Goal: Information Seeking & Learning: Learn about a topic

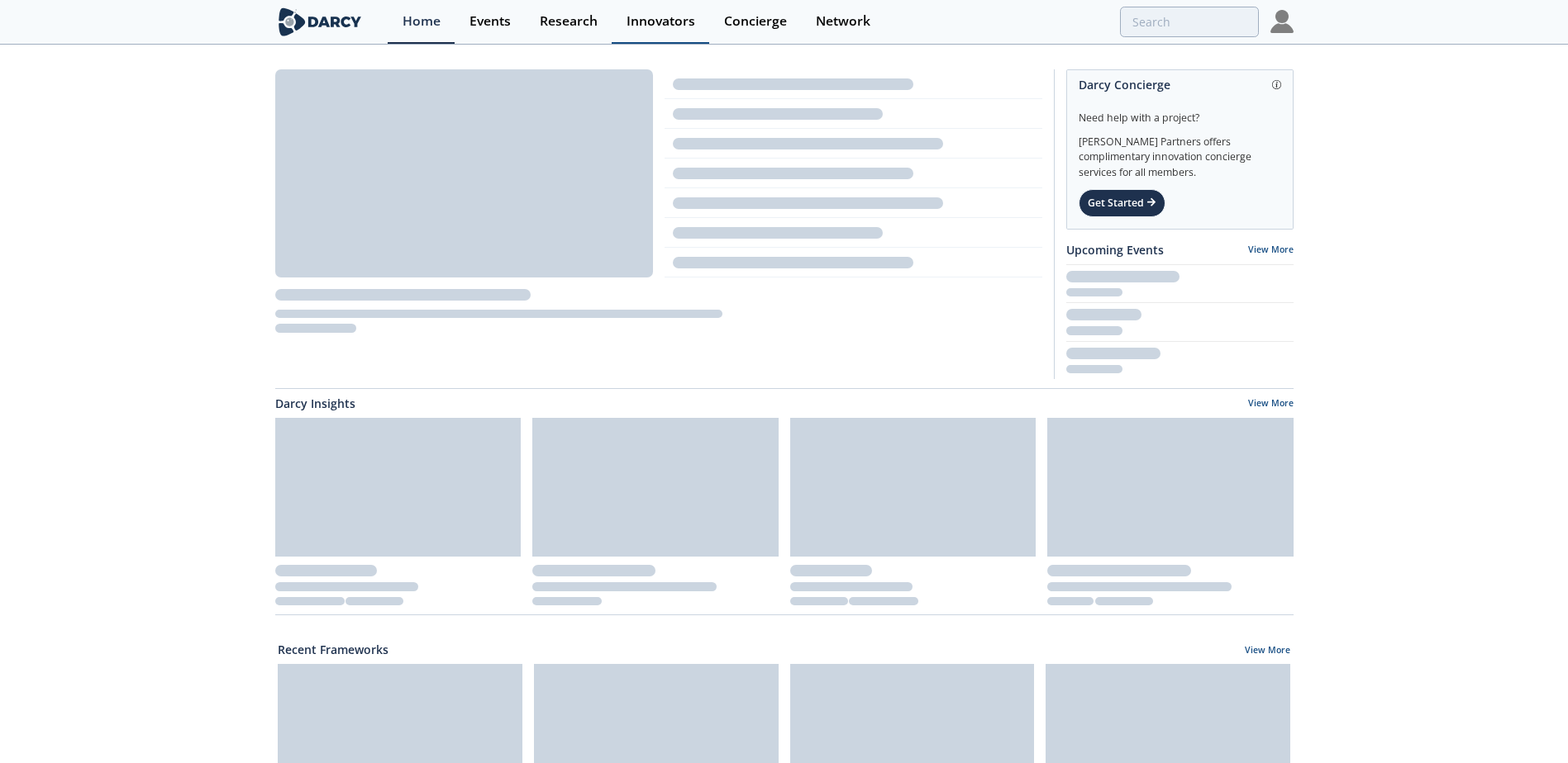
click at [659, 20] on div "Innovators" at bounding box center [660, 22] width 68 height 13
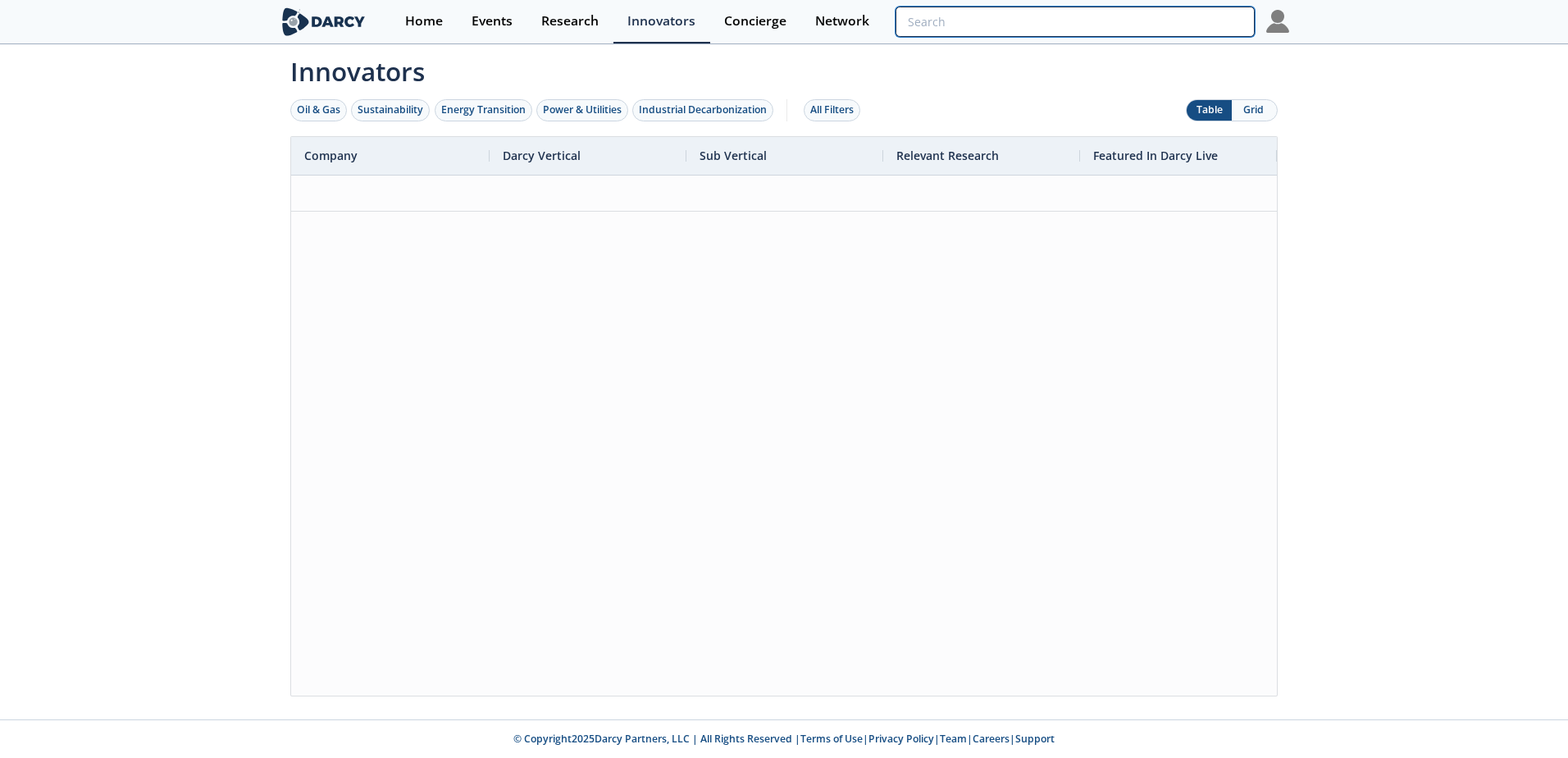
click at [1195, 31] on input "search" at bounding box center [1075, 22] width 360 height 30
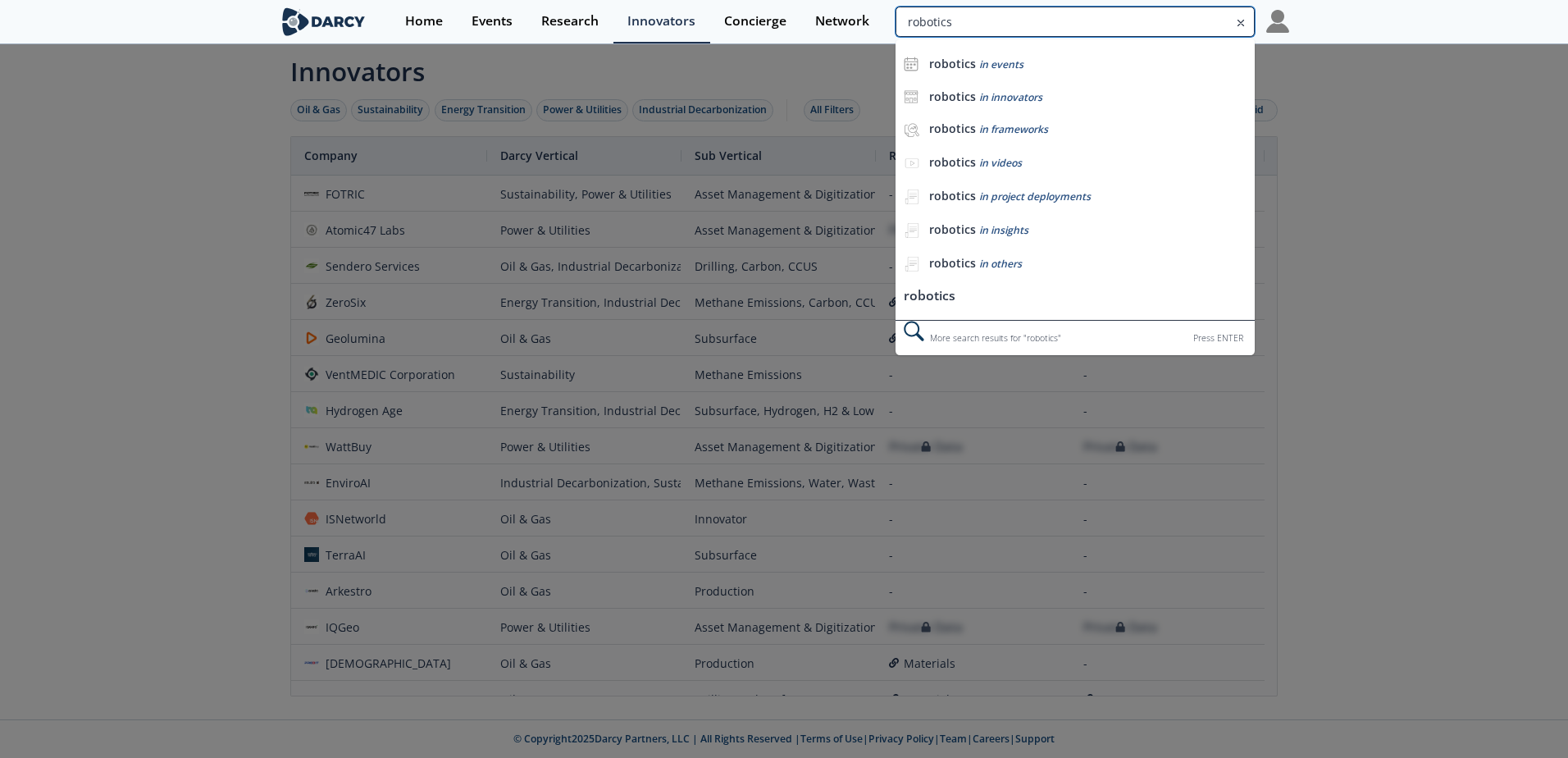
type input "robotics"
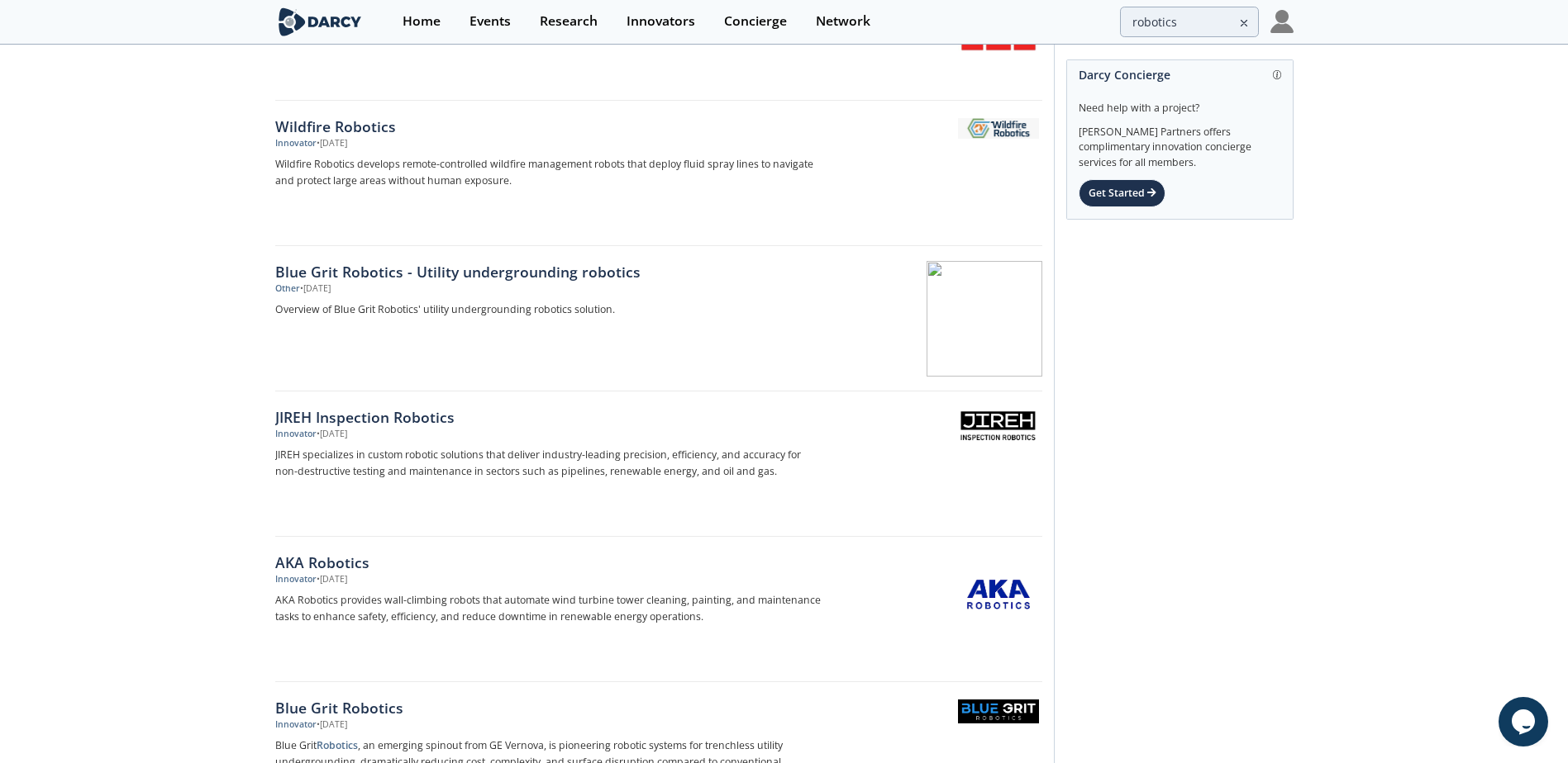
scroll to position [579, 0]
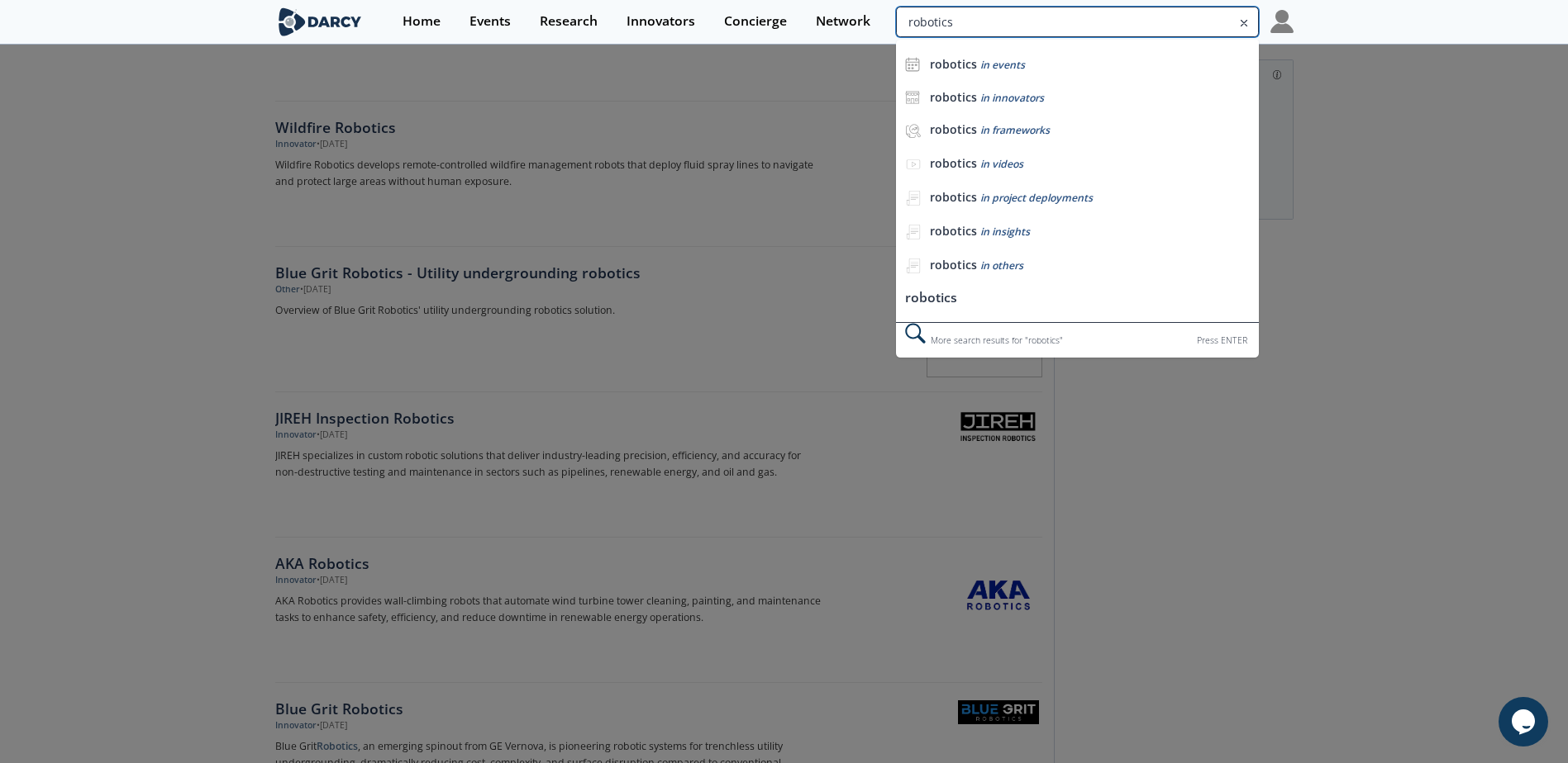
drag, startPoint x: 1179, startPoint y: 25, endPoint x: 1095, endPoint y: 26, distance: 84.0
click at [1095, 26] on input "robotics" at bounding box center [1077, 22] width 362 height 30
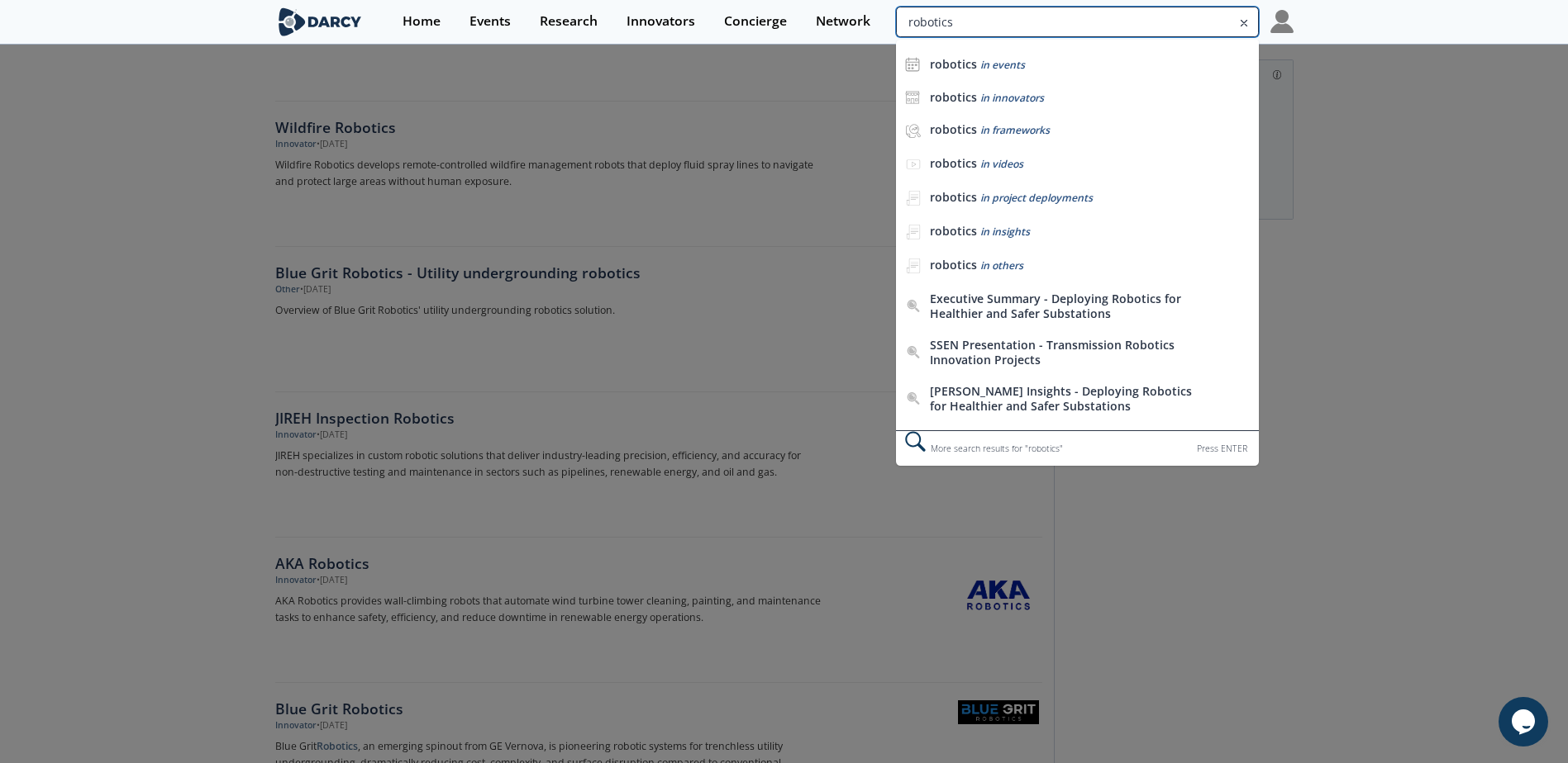
drag, startPoint x: 1084, startPoint y: 25, endPoint x: 902, endPoint y: 23, distance: 182.0
click at [902, 23] on input "robotics" at bounding box center [1077, 22] width 362 height 30
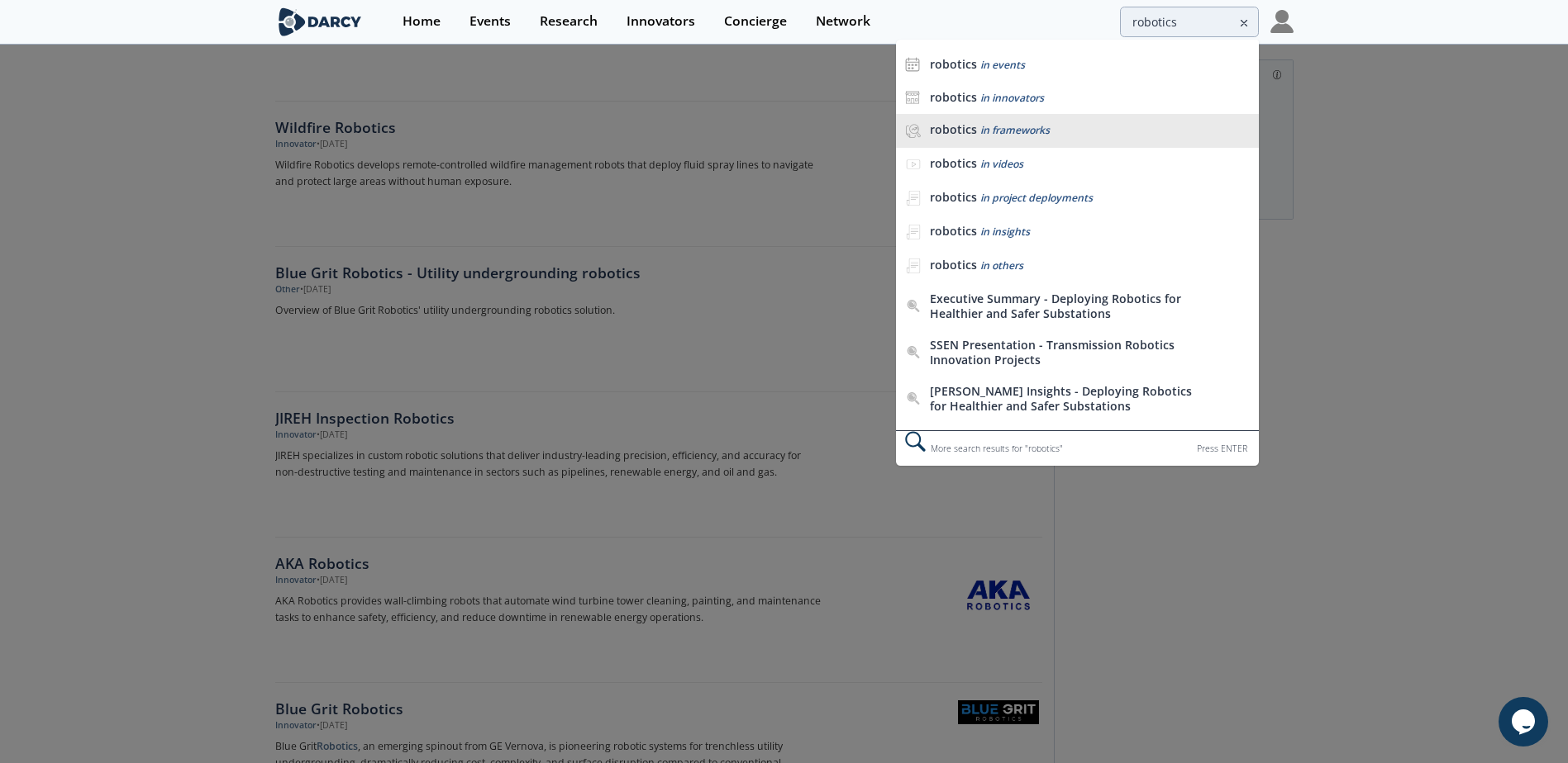
click at [1056, 134] on div "robotics in frameworks" at bounding box center [1089, 130] width 320 height 16
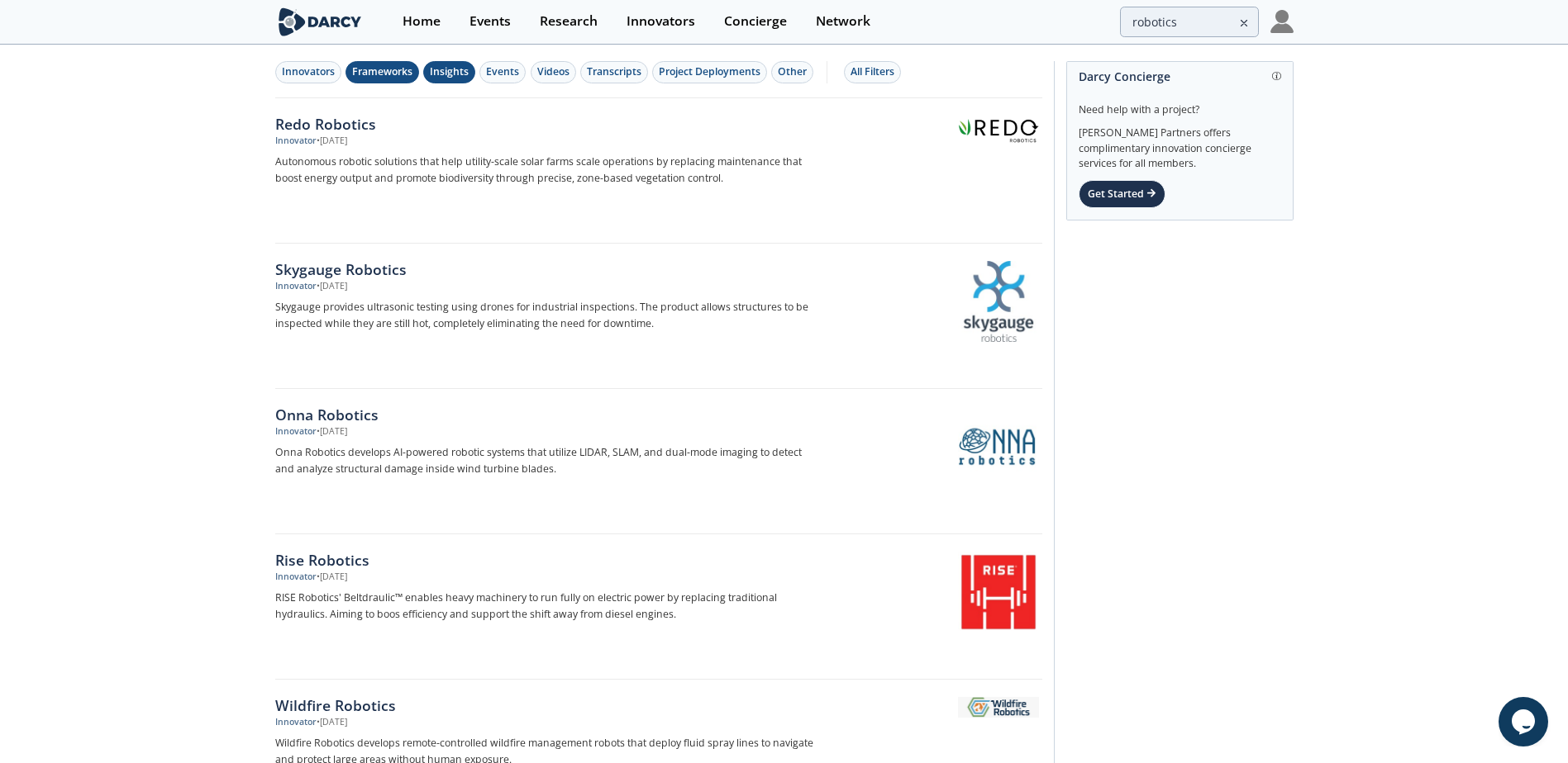
click at [461, 71] on div "Insights" at bounding box center [449, 72] width 39 height 15
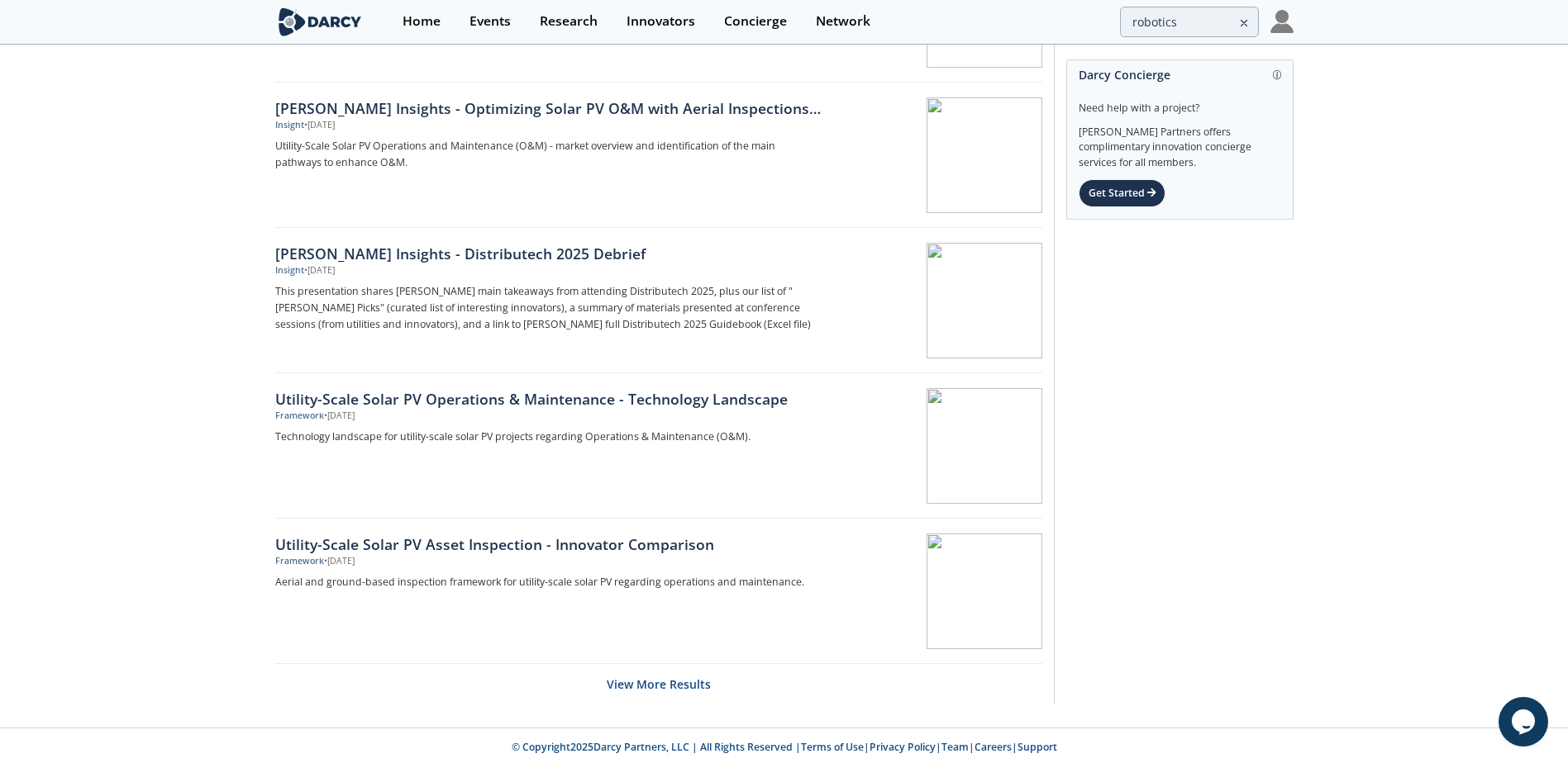
scroll to position [2345, 0]
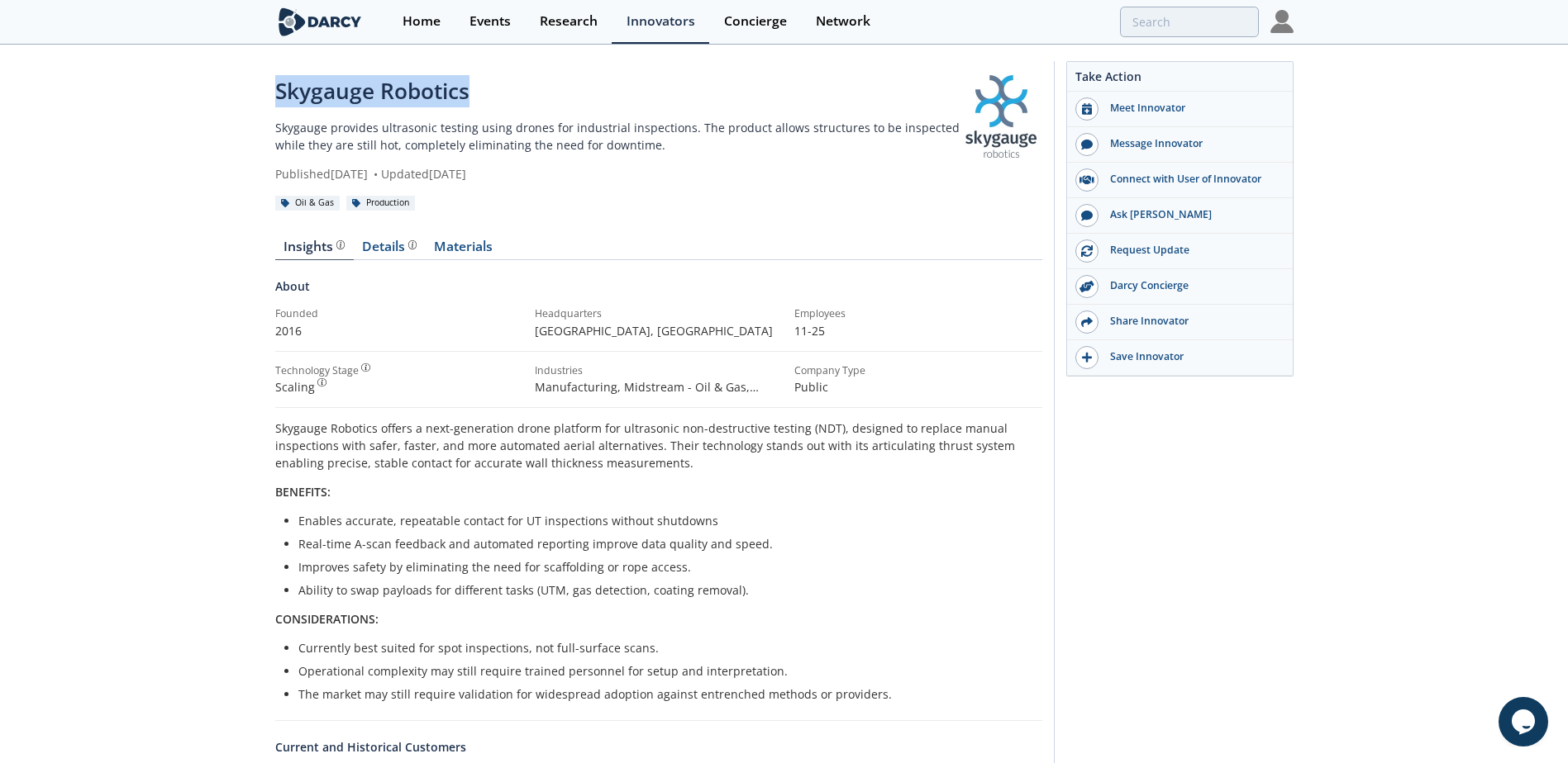
drag, startPoint x: 473, startPoint y: 86, endPoint x: 276, endPoint y: 92, distance: 197.1
click at [276, 92] on div "Skygauge Robotics" at bounding box center [618, 91] width 684 height 32
copy div "Skygauge Robotics"
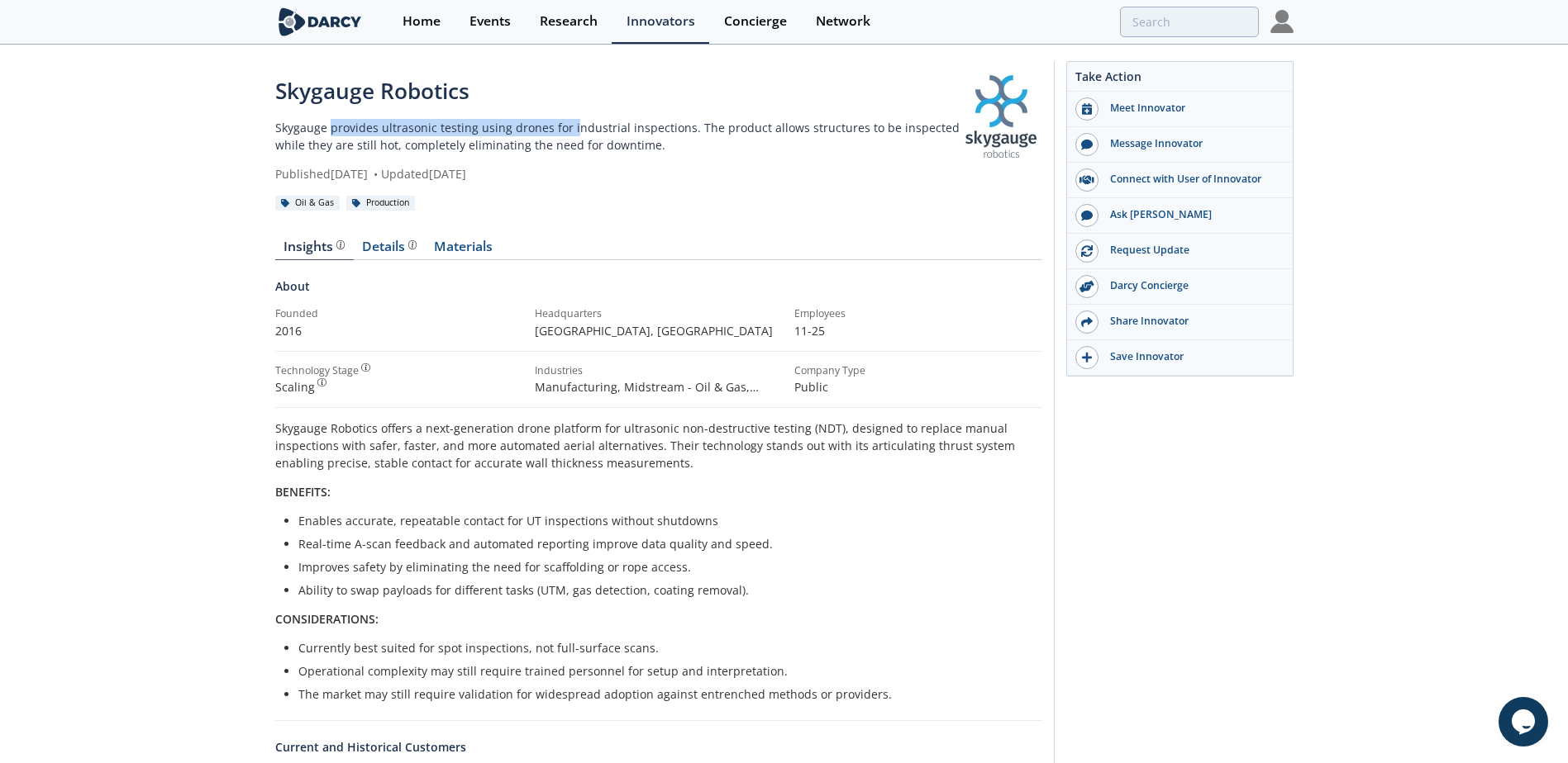
drag, startPoint x: 330, startPoint y: 128, endPoint x: 569, endPoint y: 131, distance: 239.0
click at [569, 131] on p "Skygauge provides ultrasonic testing using drones for industrial inspections. T…" at bounding box center [618, 136] width 684 height 35
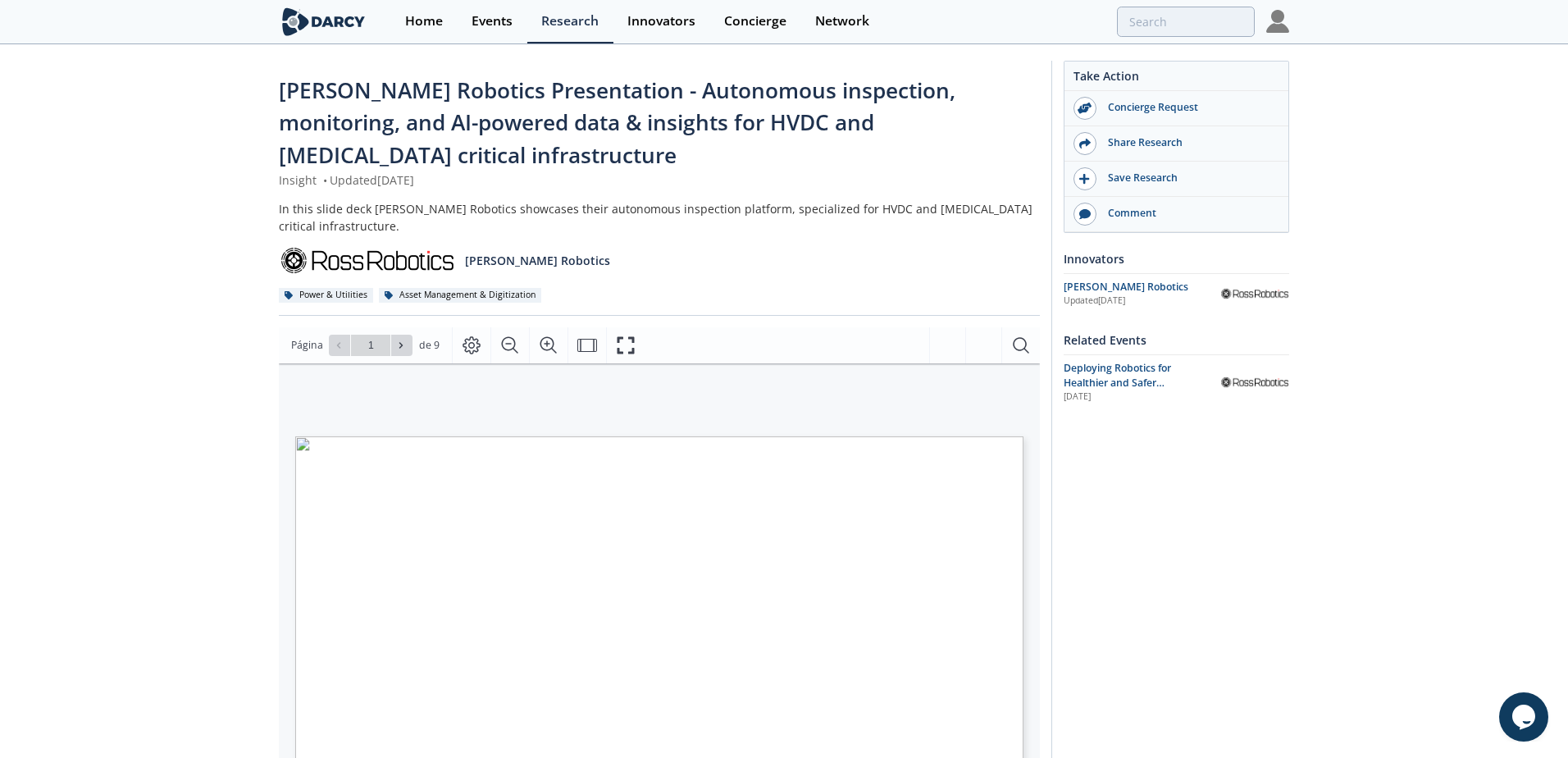
type input "2"
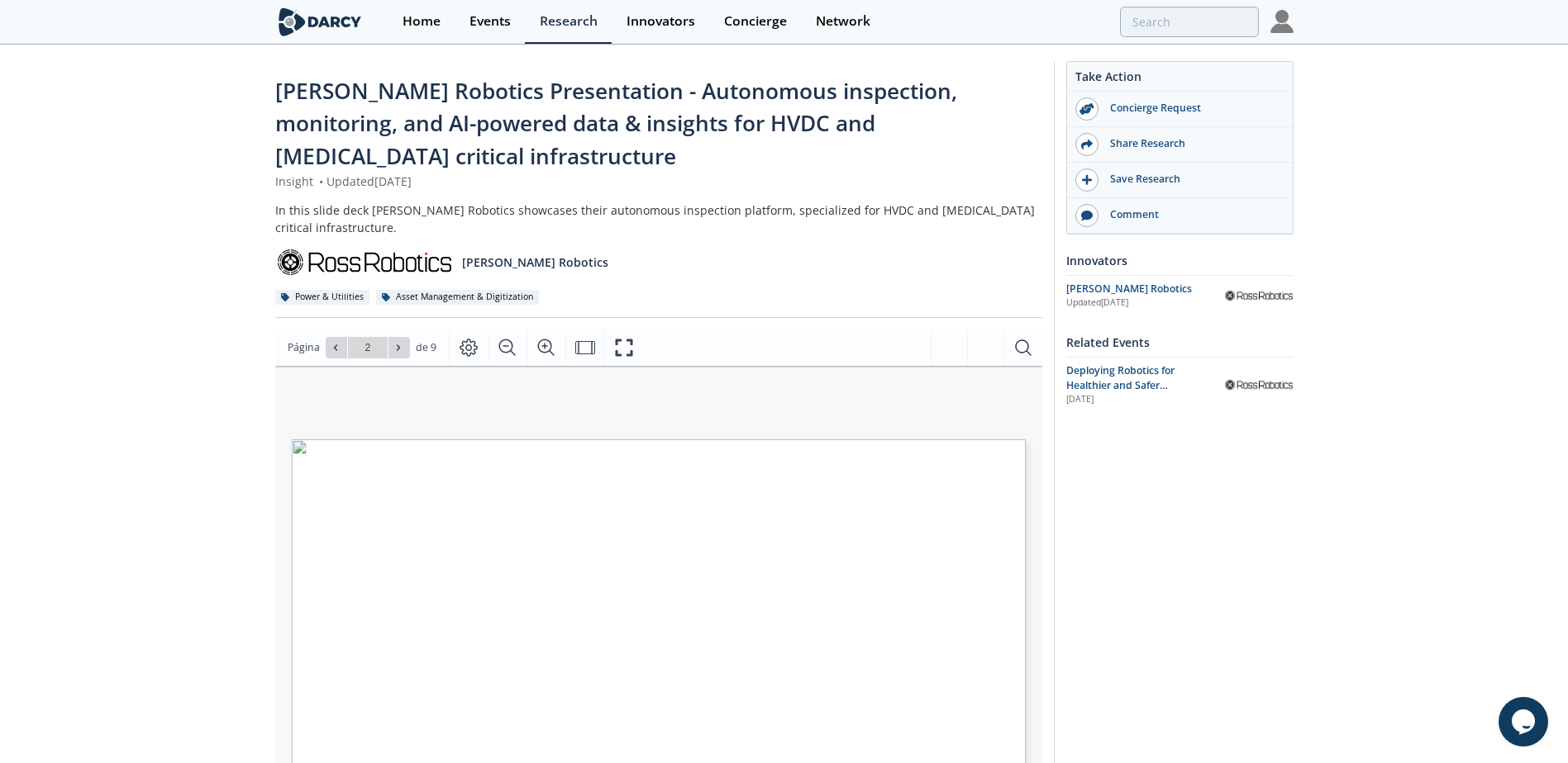
type input "3"
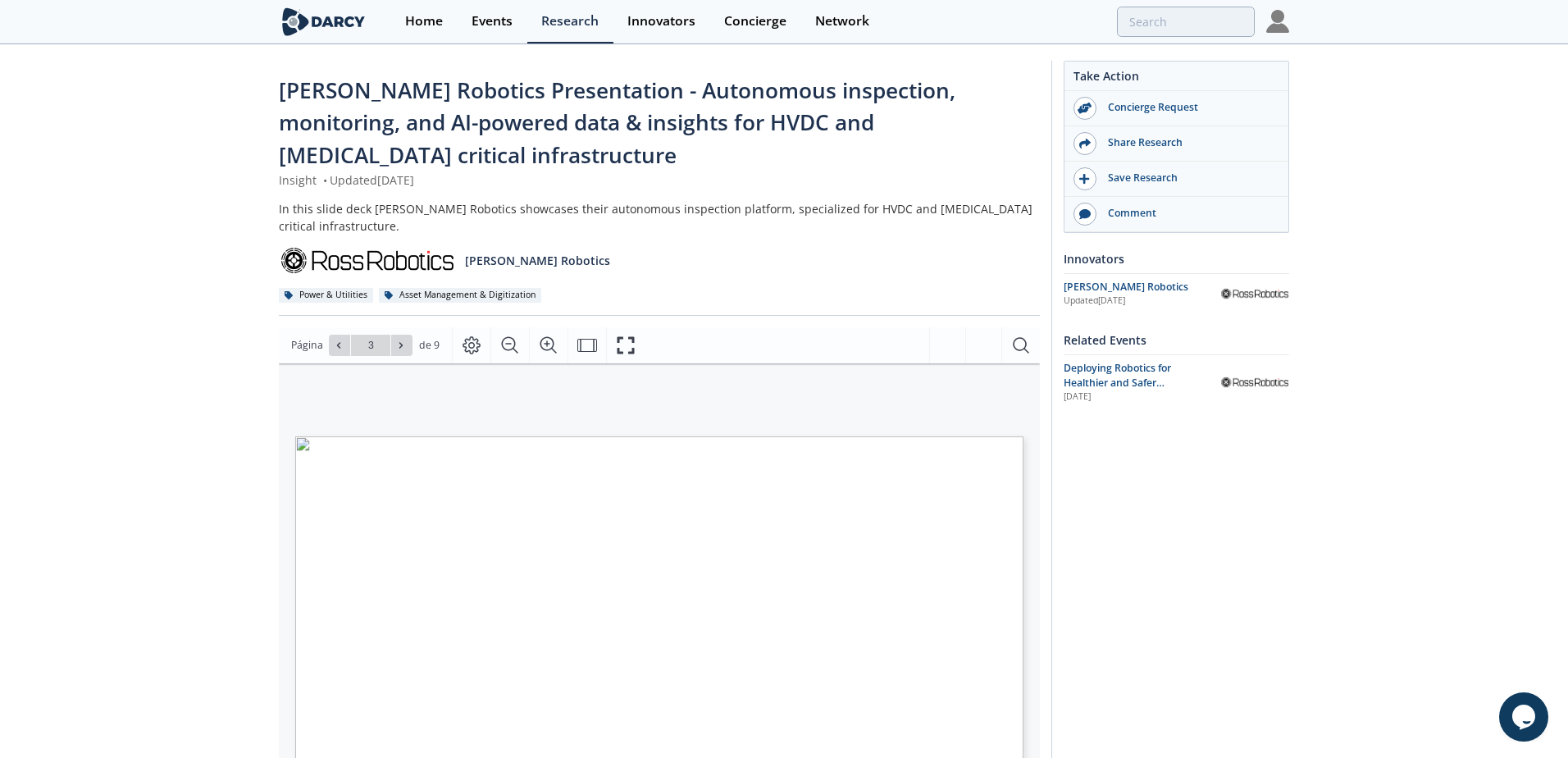
type input "4"
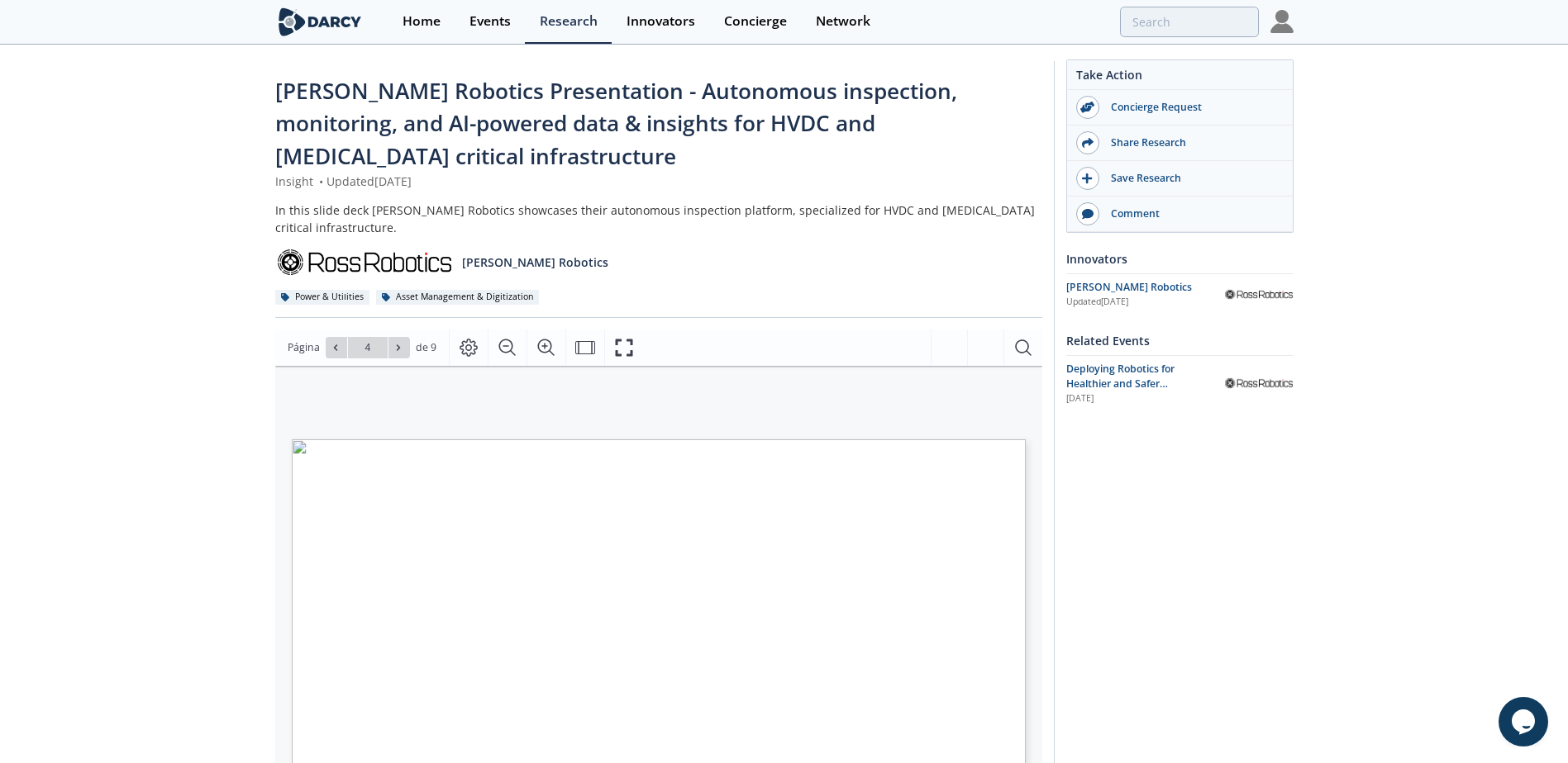
scroll to position [165, 0]
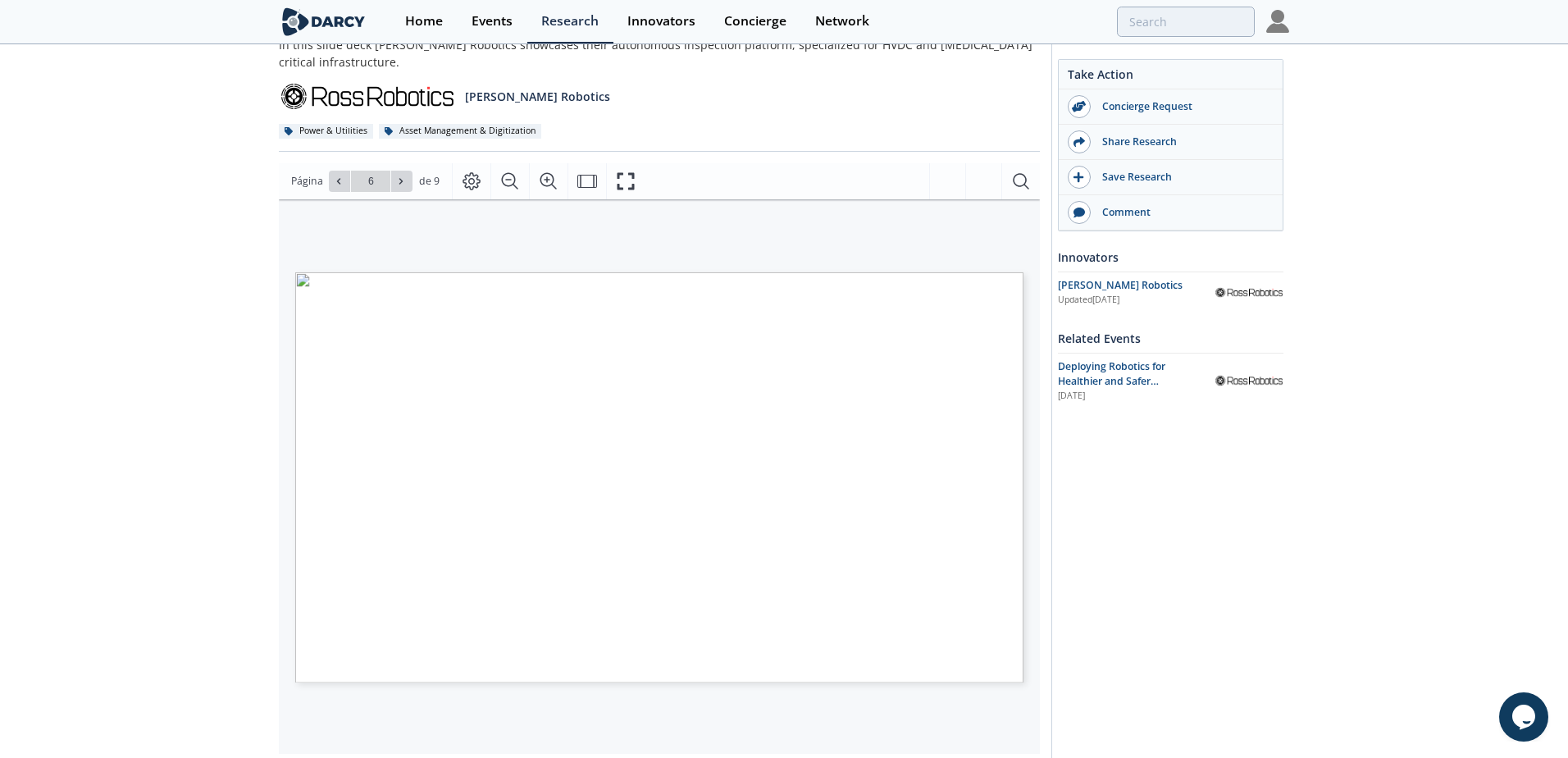
type input "7"
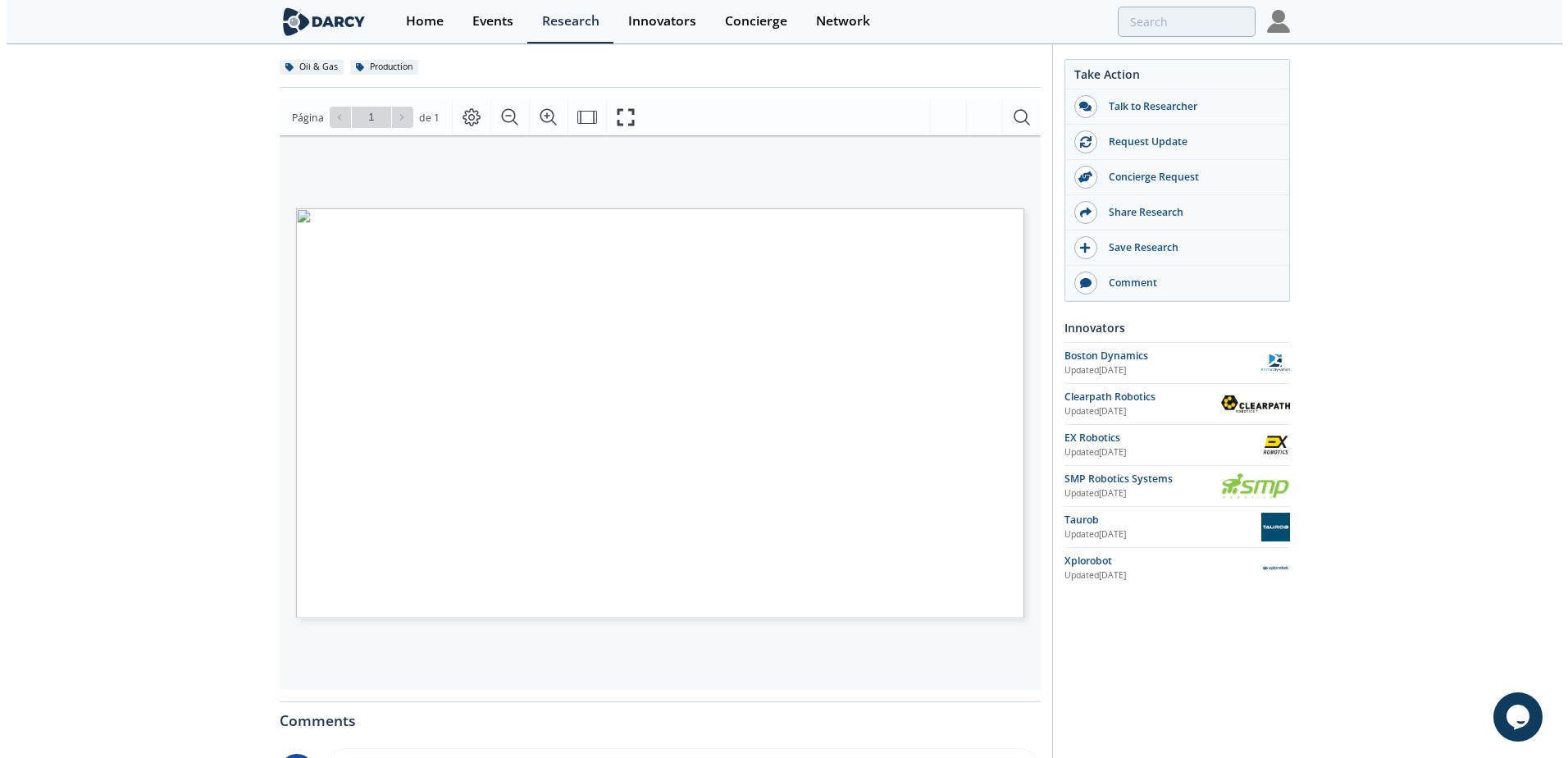
scroll to position [164, 0]
click at [368, 484] on span "Página 1" at bounding box center [1088, 626] width 1451 height 702
click at [493, 489] on span "Página 1" at bounding box center [1096, 586] width 1451 height 702
click at [476, 504] on span "Página 1" at bounding box center [1096, 586] width 1451 height 702
click at [592, 479] on span "Página 1" at bounding box center [1096, 586] width 1451 height 702
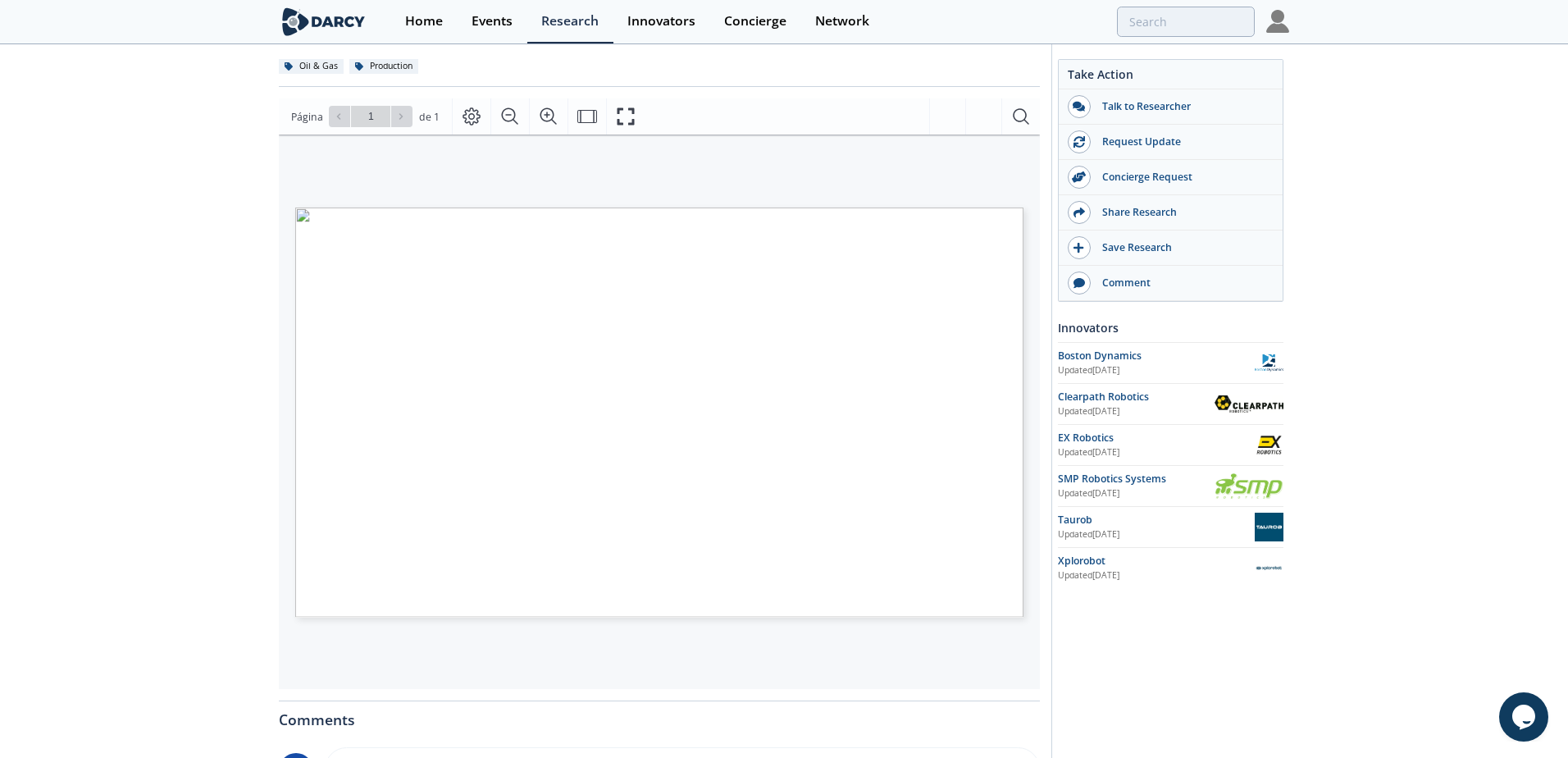
click at [590, 508] on span "Página 1" at bounding box center [1096, 586] width 1451 height 702
click at [706, 482] on span "Página 1" at bounding box center [1096, 586] width 1451 height 702
click at [703, 493] on span "Página 1" at bounding box center [1096, 586] width 1451 height 702
click at [814, 489] on span "Página 1" at bounding box center [1096, 586] width 1451 height 702
click at [632, 120] on button "Fullscreen" at bounding box center [626, 116] width 38 height 36
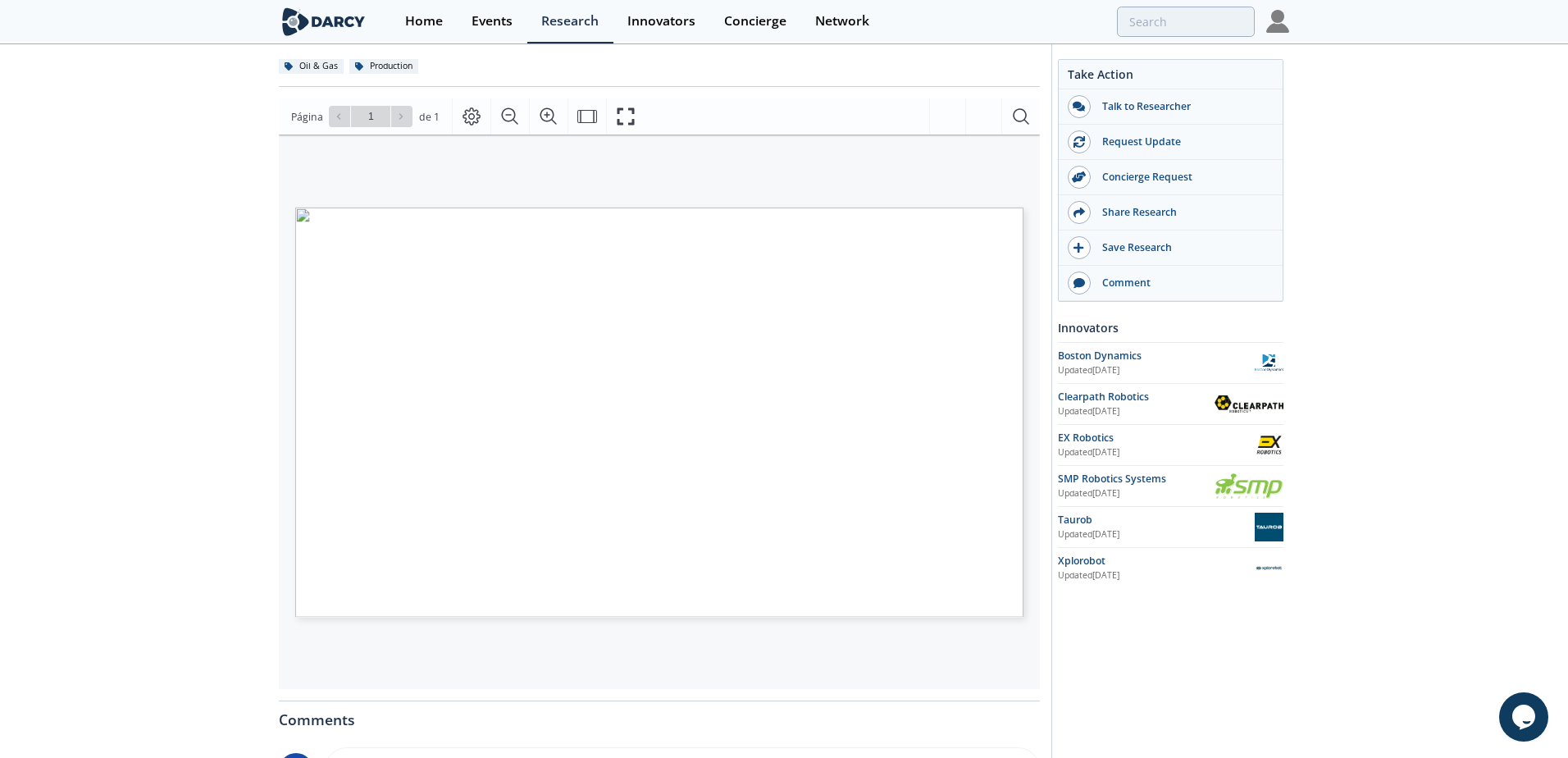
scroll to position [0, 0]
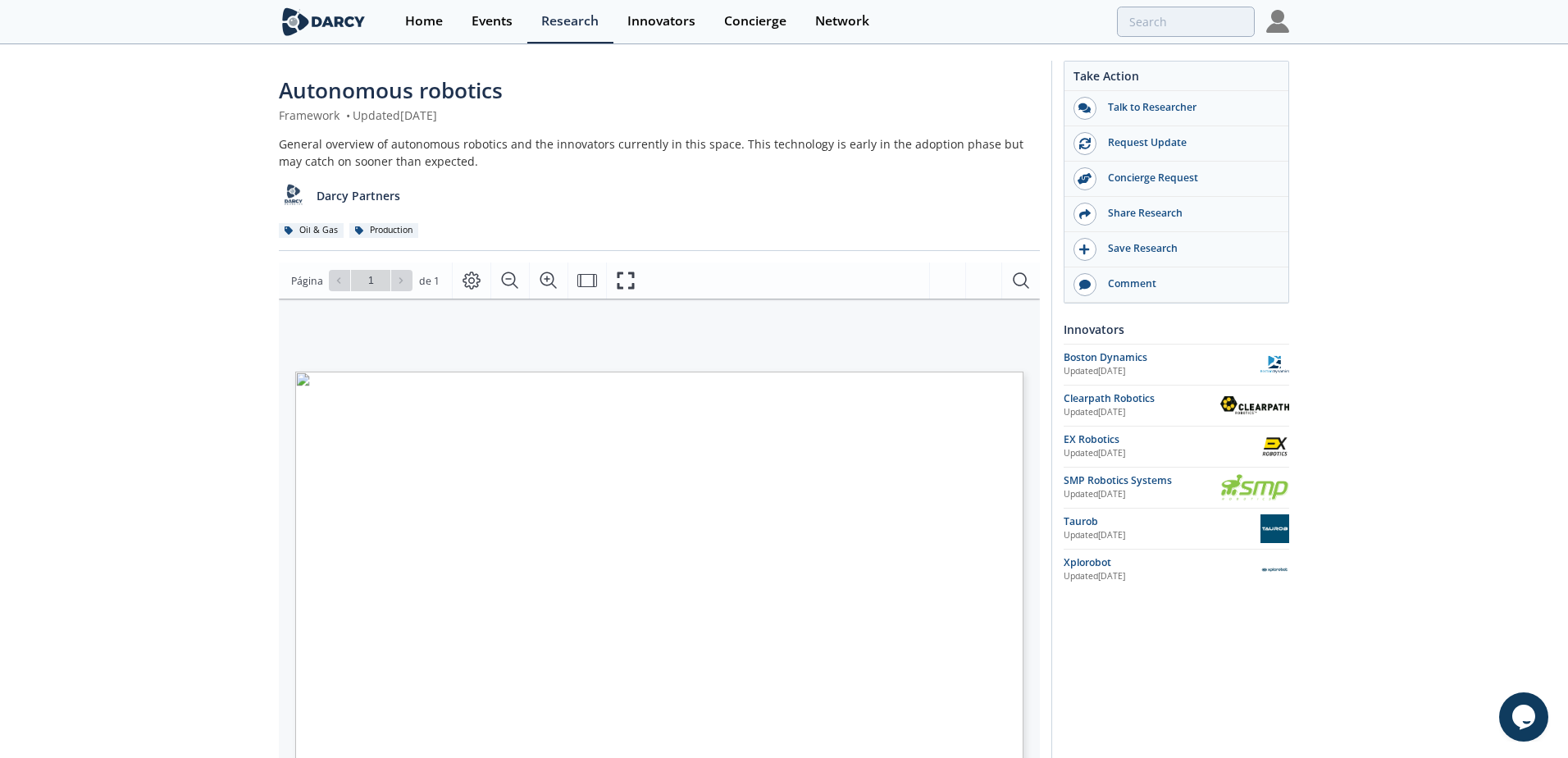
click at [704, 658] on span "Página 1" at bounding box center [1096, 751] width 1451 height 702
click at [799, 646] on span "Página 1" at bounding box center [1096, 751] width 1451 height 702
